Goal: Information Seeking & Learning: Get advice/opinions

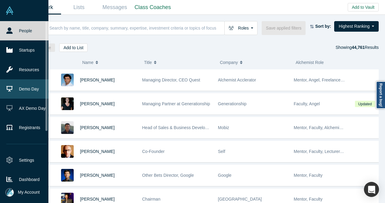
click at [32, 89] on link "Demo Day" at bounding box center [26, 88] width 53 height 19
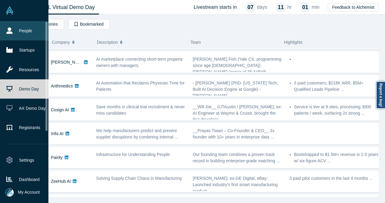
click at [35, 33] on link "People" at bounding box center [26, 30] width 53 height 19
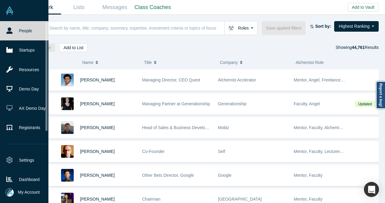
click at [23, 27] on link "People" at bounding box center [26, 30] width 53 height 19
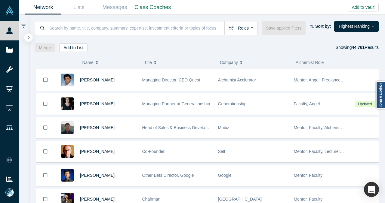
click at [26, 37] on button "button" at bounding box center [28, 37] width 8 height 8
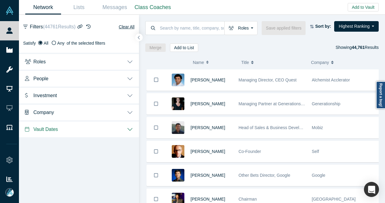
click at [128, 96] on button "Investment" at bounding box center [79, 94] width 120 height 17
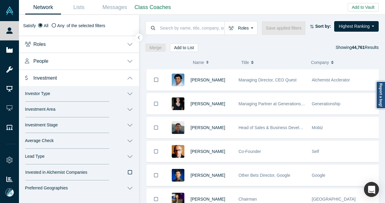
scroll to position [30, 0]
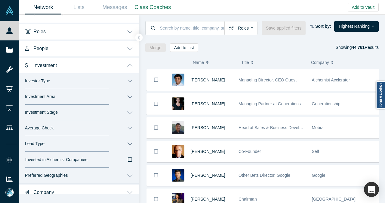
click at [127, 81] on button "Investor Type" at bounding box center [79, 81] width 120 height 16
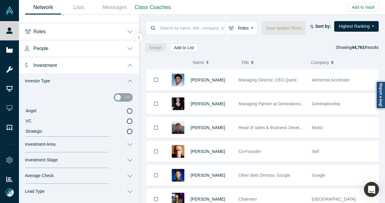
click at [127, 111] on icon at bounding box center [129, 110] width 5 height 5
click at [0, 0] on input "Angel" at bounding box center [0, 0] width 0 height 0
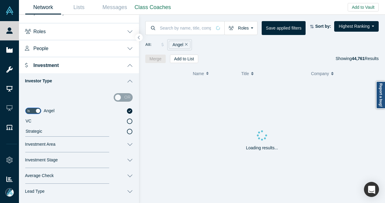
scroll to position [60, 0]
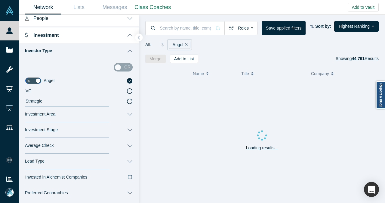
click at [124, 114] on button "Investment Area" at bounding box center [79, 114] width 120 height 16
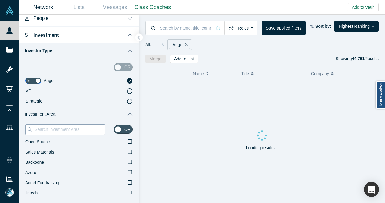
click at [71, 128] on input at bounding box center [69, 129] width 71 height 8
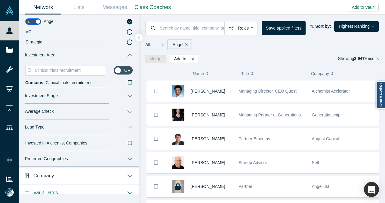
scroll to position [120, 0]
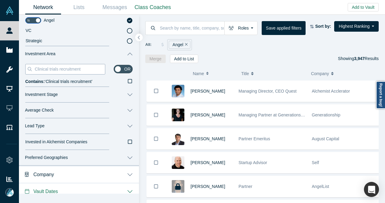
click at [48, 69] on input "Clinical trials recruitment" at bounding box center [69, 69] width 71 height 8
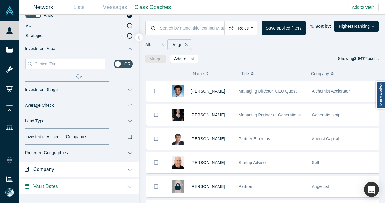
scroll to position [146, 0]
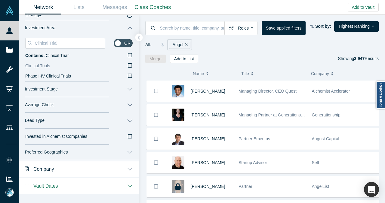
click at [128, 66] on icon at bounding box center [130, 65] width 4 height 5
click at [0, 0] on input "Clinical Trials" at bounding box center [0, 0] width 0 height 0
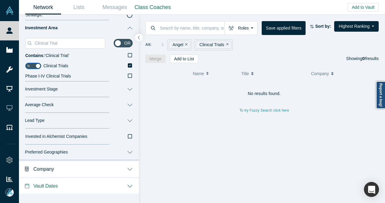
click at [226, 45] on icon "Remove Filter" at bounding box center [227, 44] width 3 height 4
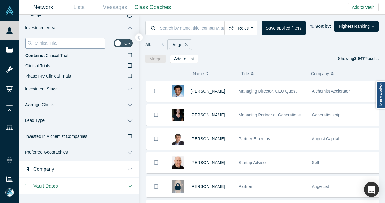
drag, startPoint x: 62, startPoint y: 44, endPoint x: 29, endPoint y: 46, distance: 32.6
click at [29, 46] on div "Clinical Trial" at bounding box center [65, 43] width 80 height 11
paste input "Health tech"
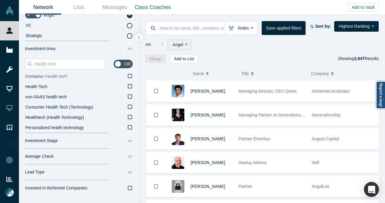
scroll to position [146, 0]
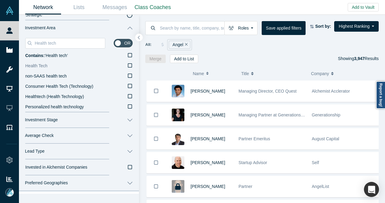
click at [128, 65] on icon at bounding box center [130, 65] width 4 height 5
click at [0, 0] on input "Health Tech" at bounding box center [0, 0] width 0 height 0
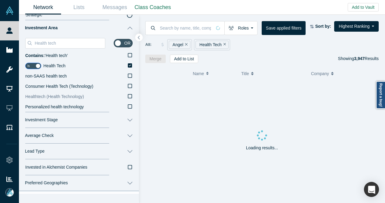
click at [128, 94] on icon at bounding box center [130, 96] width 4 height 4
click at [0, 0] on input "Healthtech (Health Technology)" at bounding box center [0, 0] width 0 height 0
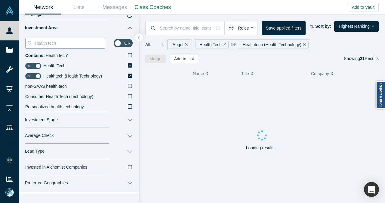
click at [48, 44] on input "Health tech" at bounding box center [69, 43] width 71 height 8
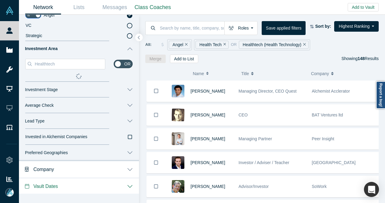
scroll to position [146, 0]
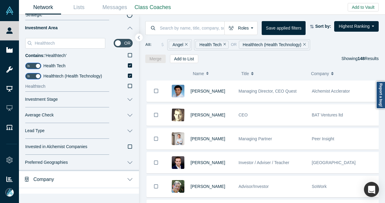
click at [128, 85] on icon at bounding box center [130, 85] width 4 height 5
click at [0, 0] on input "Healthtech" at bounding box center [0, 0] width 0 height 0
click at [201, 18] on div "Roles Founders Faculty Mentors Alumni Mentor Angels VCs Corporate Innovator Ser…" at bounding box center [262, 39] width 246 height 48
click at [128, 63] on icon at bounding box center [130, 65] width 4 height 4
click at [0, 0] on input "Health Tech" at bounding box center [0, 0] width 0 height 0
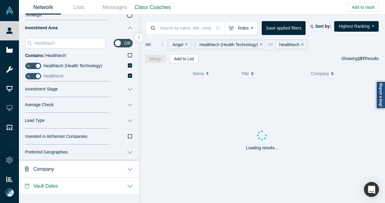
click at [128, 73] on icon at bounding box center [130, 75] width 4 height 4
click at [0, 0] on input "Healthtech" at bounding box center [0, 0] width 0 height 0
click at [128, 66] on icon at bounding box center [130, 65] width 4 height 4
click at [0, 0] on input "Healthtech (Health Technology)" at bounding box center [0, 0] width 0 height 0
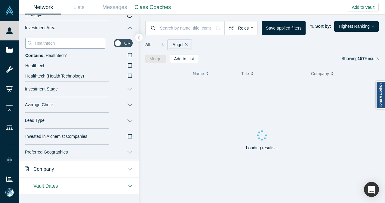
drag, startPoint x: 57, startPoint y: 41, endPoint x: 31, endPoint y: 45, distance: 26.5
click at [31, 45] on div "Healthtech" at bounding box center [65, 43] width 80 height 11
paste input "care IT"
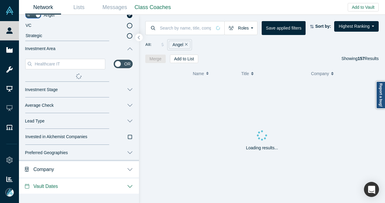
scroll to position [146, 0]
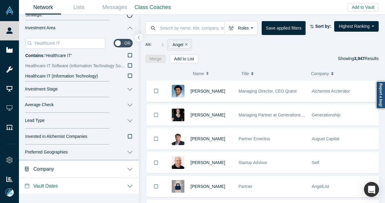
click at [128, 77] on icon at bounding box center [130, 75] width 4 height 5
click at [0, 0] on input "Healthcare IT (Information Technology)" at bounding box center [0, 0] width 0 height 0
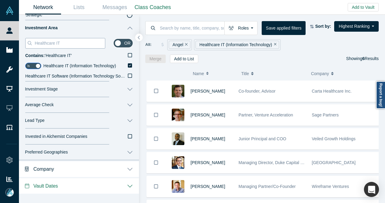
click at [82, 41] on input "Healthcare IT" at bounding box center [69, 43] width 71 height 8
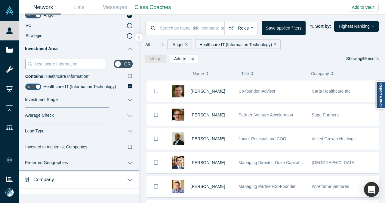
scroll to position [136, 0]
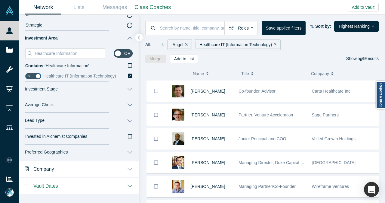
click at [128, 75] on icon at bounding box center [130, 75] width 4 height 5
click at [0, 0] on input "Healthcare IT (Information Technology)" at bounding box center [0, 0] width 0 height 0
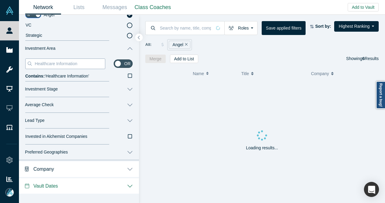
drag, startPoint x: 86, startPoint y: 64, endPoint x: 31, endPoint y: 66, distance: 54.8
click at [31, 66] on div "Healthcare Information" at bounding box center [65, 63] width 80 height 11
paste input "AI"
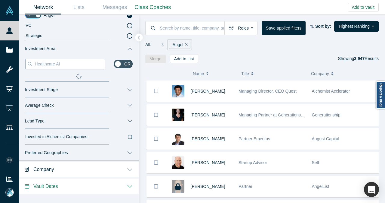
scroll to position [126, 0]
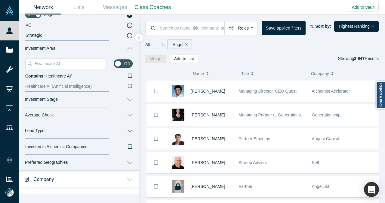
click at [128, 86] on icon at bounding box center [130, 85] width 4 height 5
click at [0, 0] on input "Healthcare AI (Artificial Intelligence)" at bounding box center [0, 0] width 0 height 0
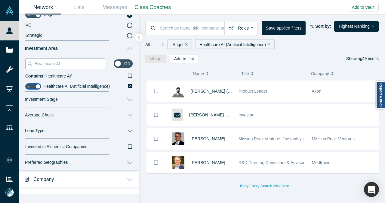
click at [78, 64] on input "Healthcare AI" at bounding box center [69, 64] width 71 height 8
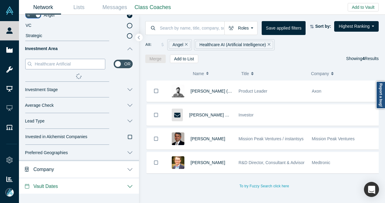
scroll to position [126, 0]
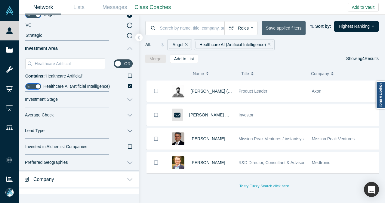
drag, startPoint x: 289, startPoint y: 54, endPoint x: 277, endPoint y: 26, distance: 30.7
click at [289, 54] on div "Merge Add to List Showing 4 Results" at bounding box center [262, 58] width 234 height 8
click at [128, 85] on icon at bounding box center [130, 86] width 4 height 4
click at [0, 0] on input "Healthcare AI (Artificial Intelligence)" at bounding box center [0, 0] width 0 height 0
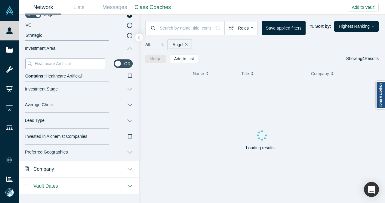
drag, startPoint x: 85, startPoint y: 63, endPoint x: 30, endPoint y: 67, distance: 55.5
click at [30, 67] on div "Healthcare Artificial" at bounding box center [65, 63] width 80 height 11
paste input "utomation"
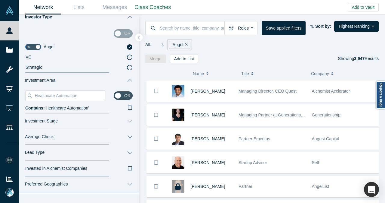
scroll to position [96, 0]
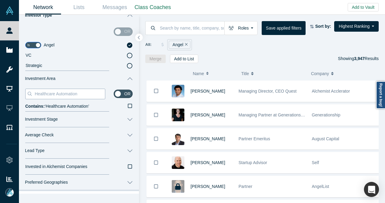
drag, startPoint x: 55, startPoint y: 94, endPoint x: 86, endPoint y: 94, distance: 31.6
click at [86, 94] on input "Healthcare Automation" at bounding box center [69, 94] width 71 height 8
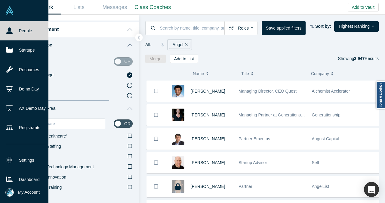
scroll to position [66, 0]
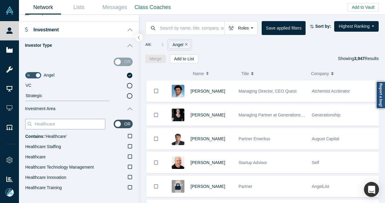
drag, startPoint x: 69, startPoint y: 122, endPoint x: 28, endPoint y: 123, distance: 41.2
click at [28, 123] on div "Healthcare" at bounding box center [65, 124] width 80 height 11
paste input "voice ai agent"
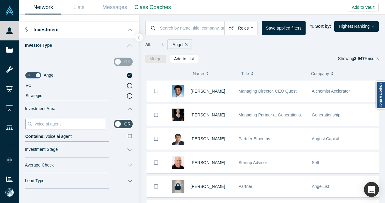
click at [45, 125] on input "voice ai agent" at bounding box center [69, 124] width 71 height 8
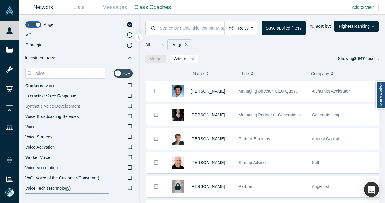
scroll to position [126, 0]
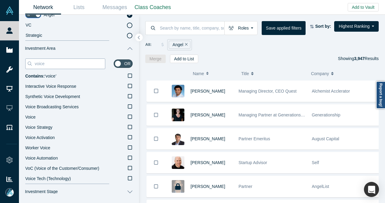
drag, startPoint x: 58, startPoint y: 66, endPoint x: 33, endPoint y: 67, distance: 24.7
click at [33, 67] on div "voice" at bounding box center [65, 63] width 80 height 11
paste input "Call Center"
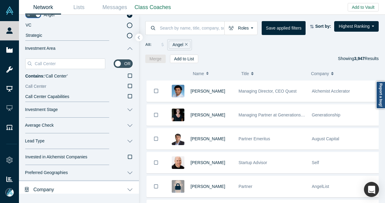
click at [128, 85] on icon at bounding box center [130, 85] width 4 height 5
click at [0, 0] on input "Call Center" at bounding box center [0, 0] width 0 height 0
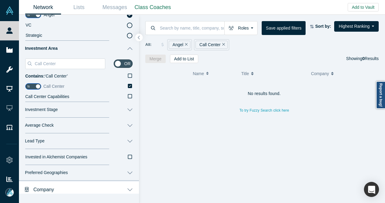
click at [128, 86] on icon at bounding box center [130, 86] width 4 height 4
click at [0, 0] on input "Call Center" at bounding box center [0, 0] width 0 height 0
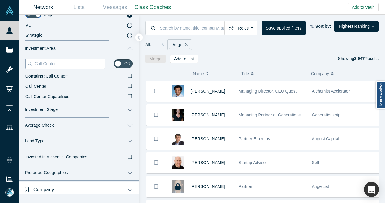
drag, startPoint x: 61, startPoint y: 63, endPoint x: 32, endPoint y: 65, distance: 29.2
click at [32, 65] on div "Call Center" at bounding box center [65, 63] width 80 height 11
paste input "Automotive"
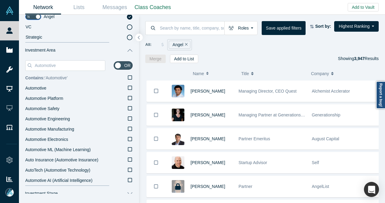
scroll to position [126, 0]
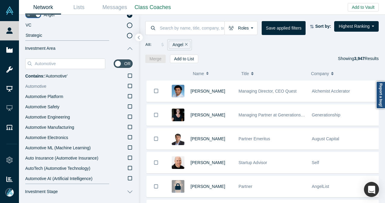
click at [128, 85] on icon at bounding box center [130, 85] width 4 height 5
click at [0, 0] on input "Automotive" at bounding box center [0, 0] width 0 height 0
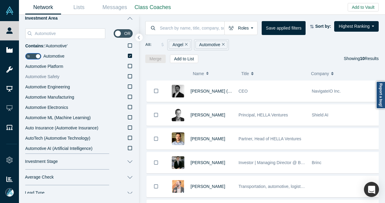
scroll to position [126, 0]
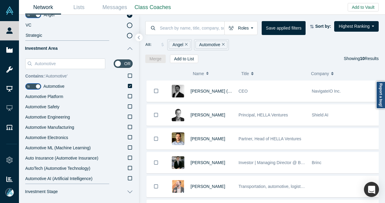
click at [128, 74] on icon at bounding box center [130, 75] width 4 height 4
click at [0, 0] on input "Contains: ‘ Automotive ’" at bounding box center [0, 0] width 0 height 0
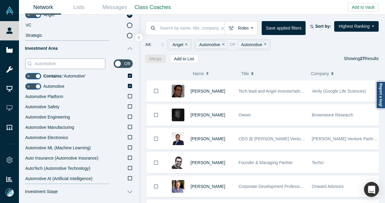
drag, startPoint x: 61, startPoint y: 63, endPoint x: 33, endPoint y: 66, distance: 27.5
click at [33, 66] on div "Automotive" at bounding box center [65, 63] width 80 height 11
paste input "Hospitality"
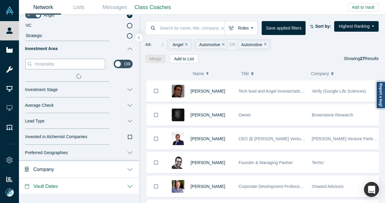
scroll to position [126, 0]
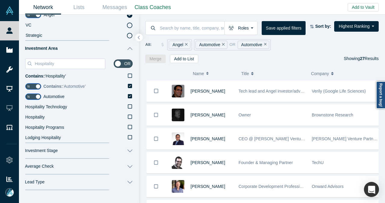
click at [128, 85] on icon at bounding box center [130, 86] width 4 height 4
click at [0, 0] on input "Contains: ‘ Automotive ’" at bounding box center [0, 0] width 0 height 0
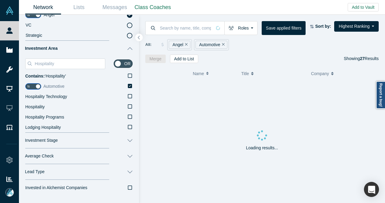
click at [128, 85] on icon at bounding box center [130, 86] width 4 height 4
click at [0, 0] on input "Automotive" at bounding box center [0, 0] width 0 height 0
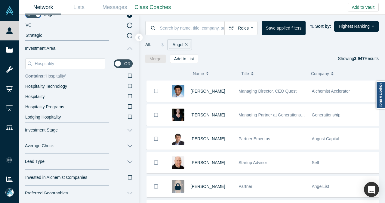
click at [128, 75] on icon at bounding box center [130, 75] width 4 height 5
click at [0, 0] on input "Contains: ‘ Hospitality ’" at bounding box center [0, 0] width 0 height 0
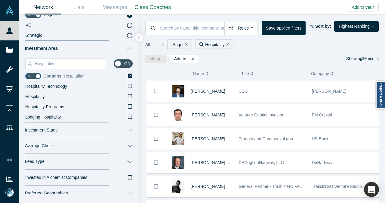
click at [128, 75] on icon at bounding box center [130, 75] width 4 height 4
click at [0, 0] on input "Contains: ‘ Hospitality ’" at bounding box center [0, 0] width 0 height 0
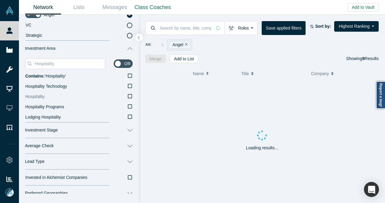
click at [128, 97] on icon at bounding box center [130, 96] width 4 height 4
click at [0, 0] on input "Hospitality" at bounding box center [0, 0] width 0 height 0
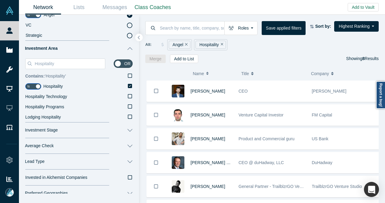
click at [128, 76] on icon at bounding box center [130, 75] width 4 height 5
click at [0, 0] on input "Contains: ‘ Hospitality ’" at bounding box center [0, 0] width 0 height 0
drag, startPoint x: 63, startPoint y: 64, endPoint x: 28, endPoint y: 67, distance: 35.0
click at [28, 67] on div "Hospitality" at bounding box center [65, 63] width 80 height 11
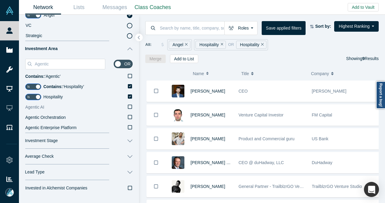
scroll to position [126, 0]
type input "Agentic"
click at [128, 97] on div "Agentic or Contains: ‘ Agentic ’ Is Contains: ‘ Hospitality ’ Is Hospitality Ag…" at bounding box center [79, 94] width 120 height 76
click at [128, 95] on icon at bounding box center [130, 96] width 4 height 4
click at [0, 0] on input "Hospitality" at bounding box center [0, 0] width 0 height 0
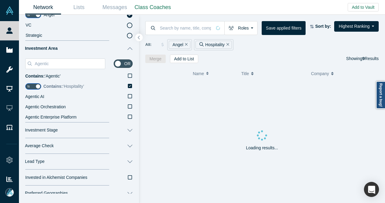
click at [128, 83] on icon at bounding box center [130, 85] width 4 height 5
click at [0, 0] on input "Contains: ‘ Hospitality ’" at bounding box center [0, 0] width 0 height 0
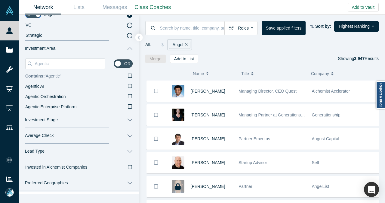
click at [128, 74] on icon at bounding box center [130, 75] width 4 height 4
click at [0, 0] on input "Contains: ‘ Agentic ’" at bounding box center [0, 0] width 0 height 0
